Goal: Transaction & Acquisition: Purchase product/service

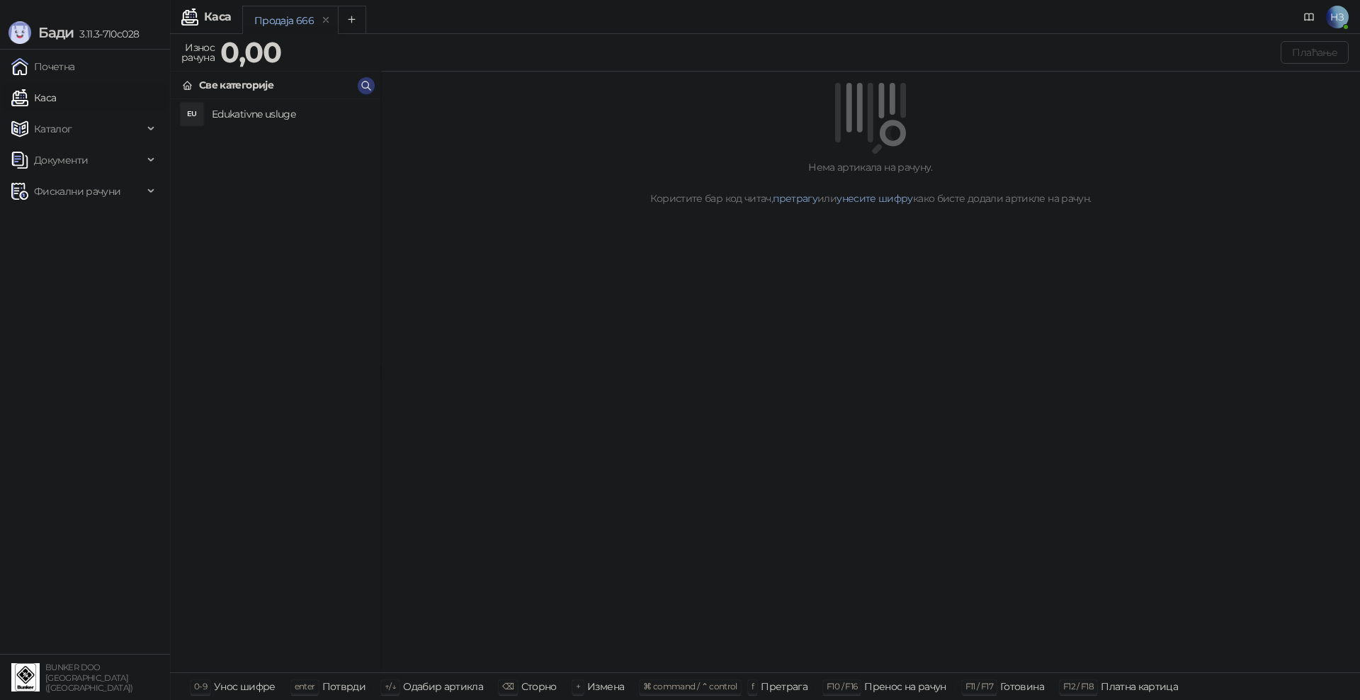
click at [250, 125] on li "EU Edukativne usluge" at bounding box center [276, 113] width 210 height 29
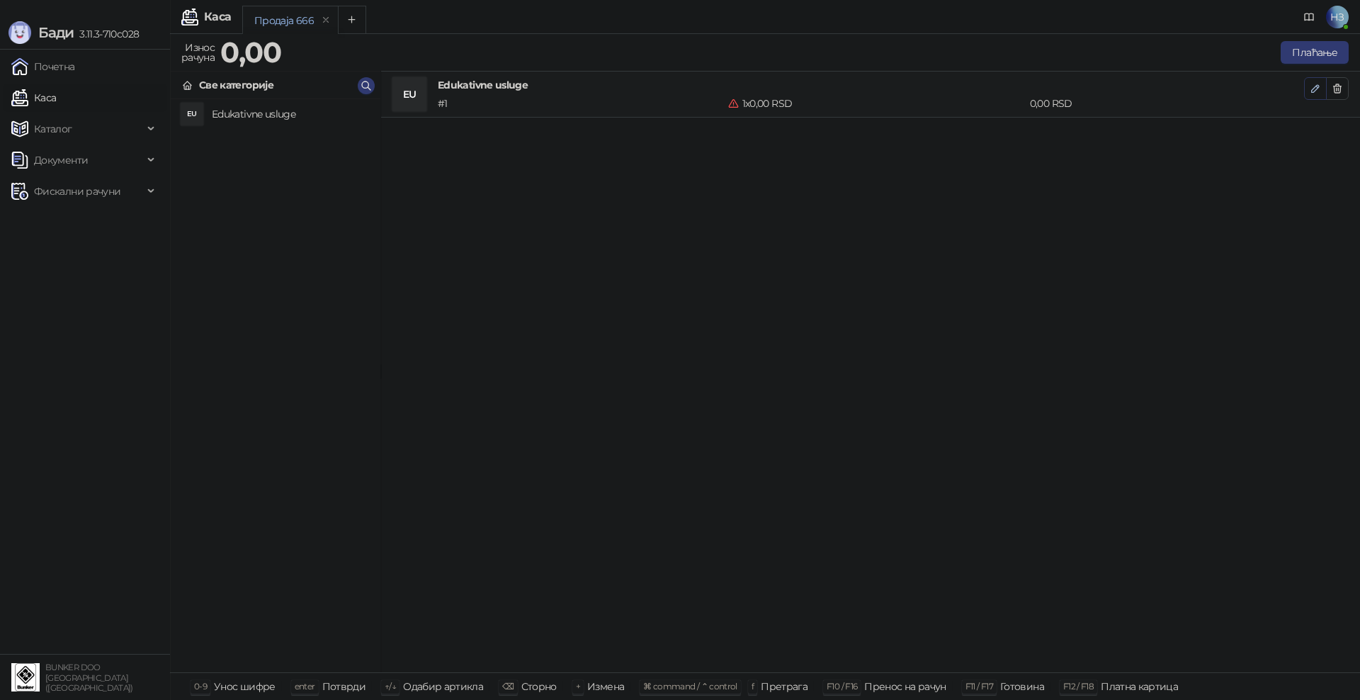
click at [1314, 86] on icon "button" at bounding box center [1314, 88] width 11 height 11
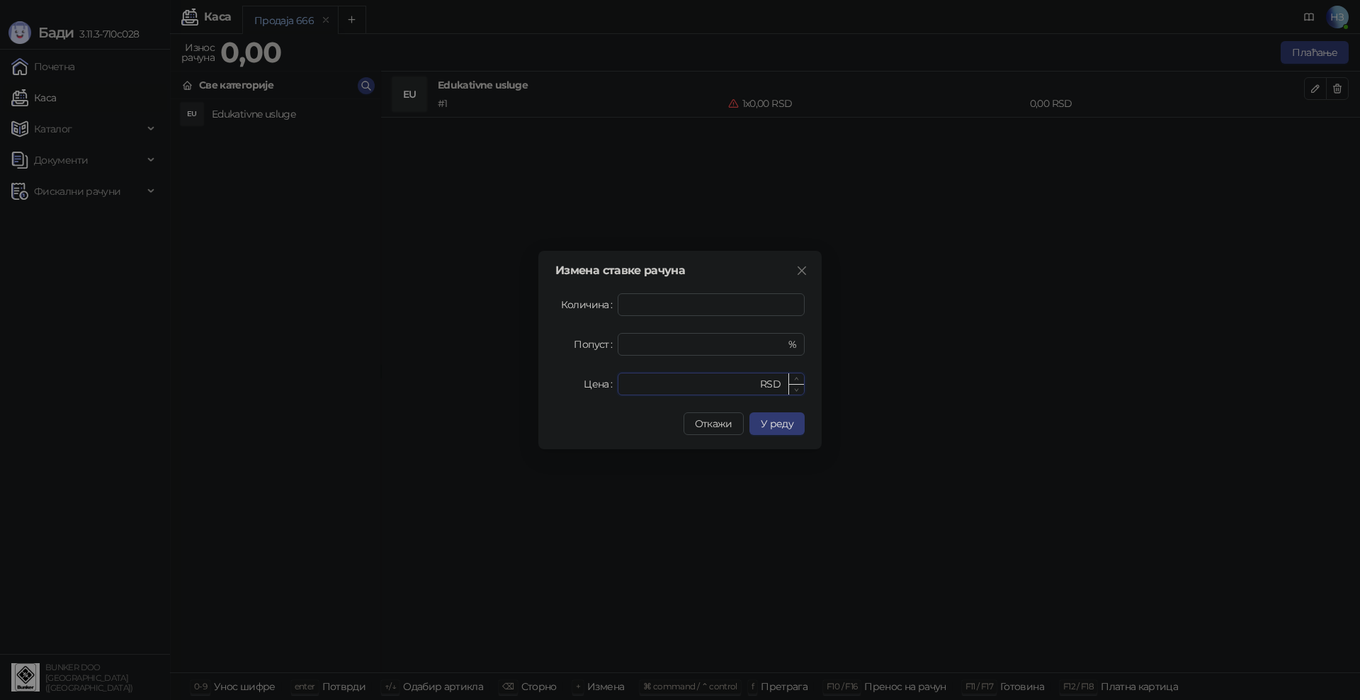
click at [685, 384] on input "*" at bounding box center [691, 383] width 131 height 21
drag, startPoint x: 651, startPoint y: 385, endPoint x: 618, endPoint y: 387, distance: 33.3
click at [617, 384] on div "* RSD" at bounding box center [710, 383] width 187 height 23
type input "****"
click at [785, 425] on span "У реду" at bounding box center [777, 423] width 33 height 13
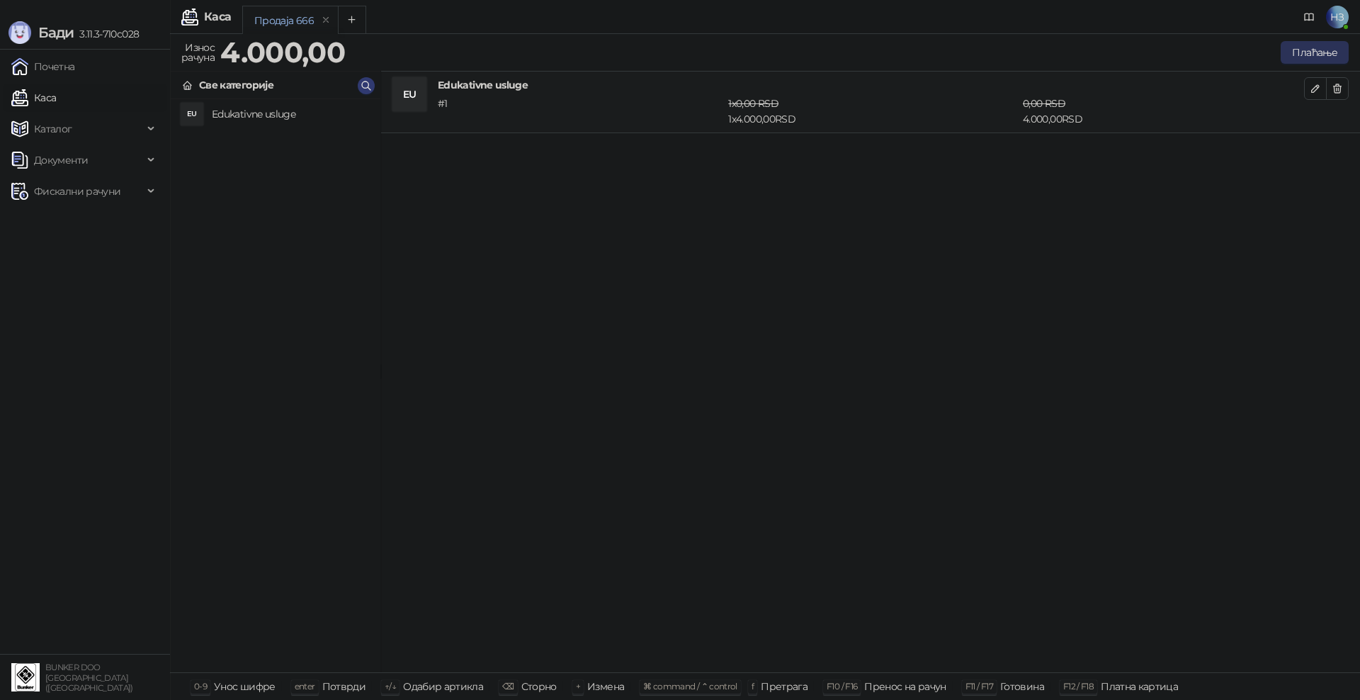
click at [1318, 55] on button "Плаћање" at bounding box center [1314, 52] width 68 height 23
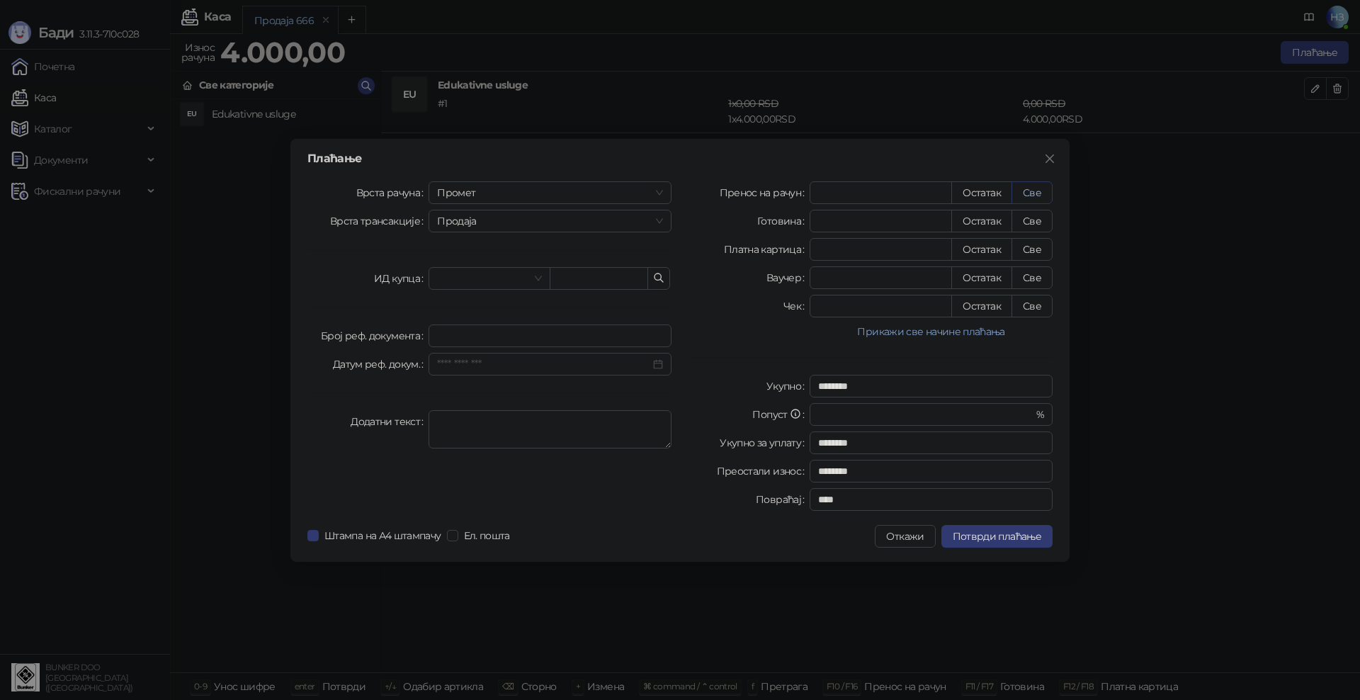
click at [1035, 193] on button "Све" at bounding box center [1031, 192] width 41 height 23
type input "****"
click at [1015, 542] on span "Потврди плаћање" at bounding box center [996, 536] width 89 height 13
